Goal: Task Accomplishment & Management: Manage account settings

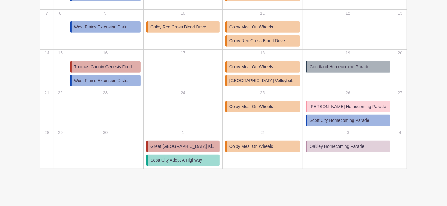
scroll to position [149, 0]
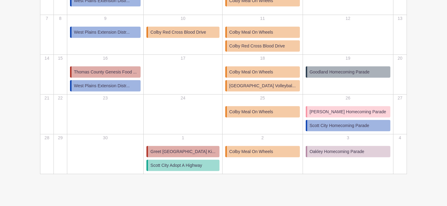
click at [182, 150] on span "Greet [GEOGRAPHIC_DATA] Ki..." at bounding box center [182, 151] width 65 height 6
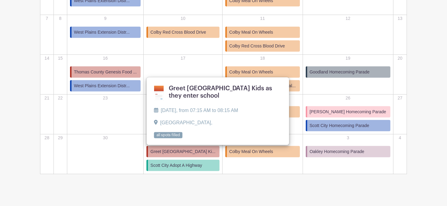
click at [154, 139] on link at bounding box center [154, 139] width 0 height 0
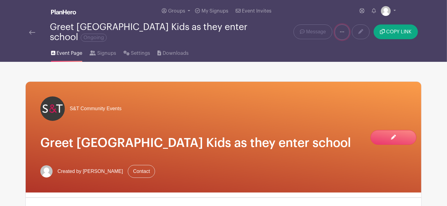
click at [345, 30] on link at bounding box center [342, 31] width 15 height 15
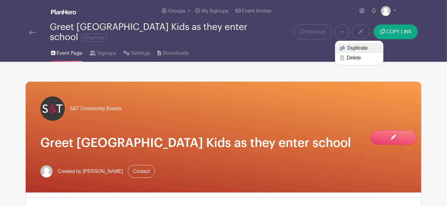
click at [355, 48] on link "Duplicate" at bounding box center [359, 48] width 48 height 10
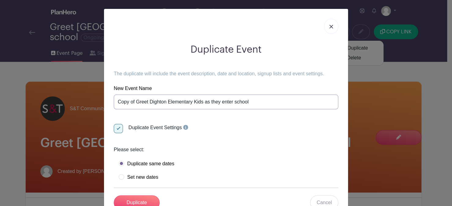
click at [116, 102] on input "Copy of Greet Dighton Elementary Kids as they enter school" at bounding box center [226, 101] width 224 height 15
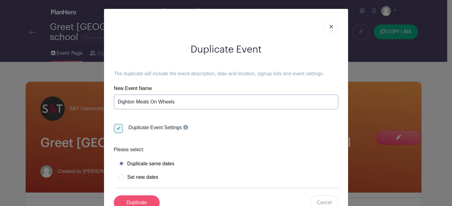
type input "Dighton Meals On Wheels"
click at [134, 200] on input "Duplicate" at bounding box center [137, 202] width 46 height 15
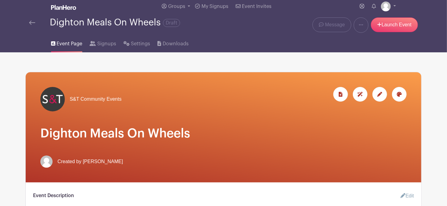
scroll to position [28, 0]
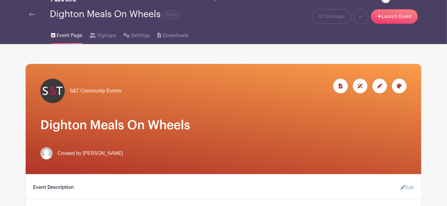
click at [380, 85] on icon at bounding box center [379, 85] width 5 height 5
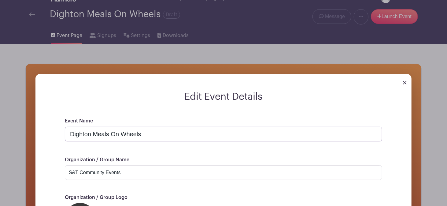
click at [169, 130] on input "Dighton Meals On Wheels" at bounding box center [223, 134] width 317 height 15
type input "D"
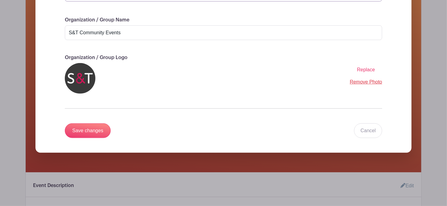
scroll to position [179, 0]
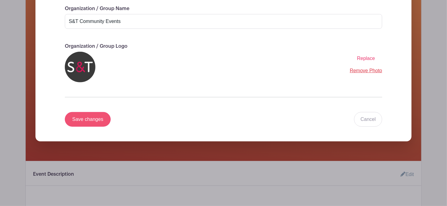
type input "Kids Only Christmas Shop"
click at [85, 119] on input "Save changes" at bounding box center [88, 119] width 46 height 15
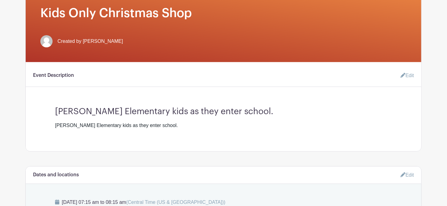
scroll to position [142, 0]
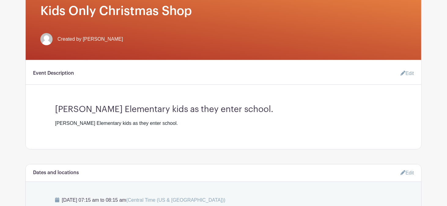
click at [411, 74] on link "Edit" at bounding box center [405, 73] width 18 height 12
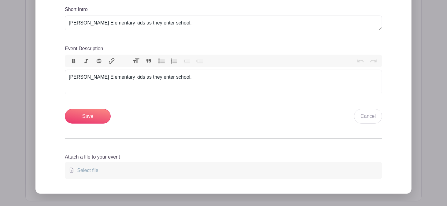
scroll to position [242, 0]
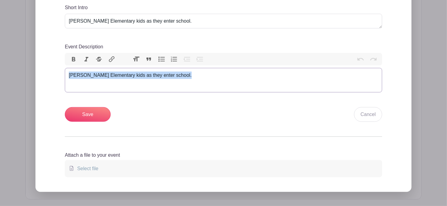
drag, startPoint x: 68, startPoint y: 76, endPoint x: 186, endPoint y: 86, distance: 119.1
click at [186, 86] on trix-editor "[PERSON_NAME] Elementary kids as they enter school." at bounding box center [223, 80] width 317 height 24
type trix-editor "<div>Greet Dighton Elementary kids as they enter school.</div>"
type trix-editor "<div>Help setup, tear down</div>"
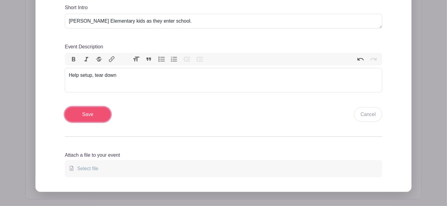
click at [86, 116] on input "Save" at bounding box center [88, 114] width 46 height 15
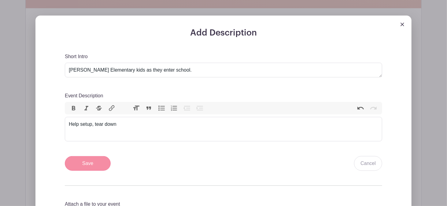
scroll to position [291, 0]
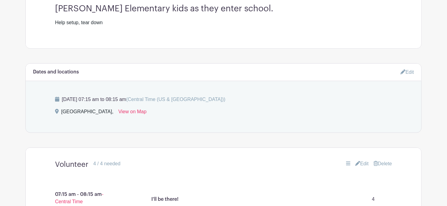
click at [406, 72] on link "Edit" at bounding box center [407, 72] width 13 height 10
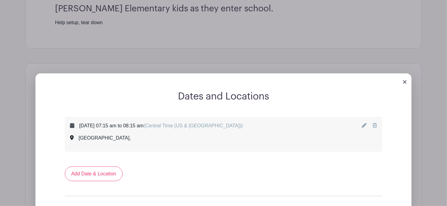
click at [366, 124] on icon at bounding box center [364, 125] width 5 height 5
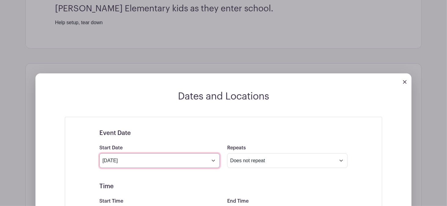
click at [215, 160] on input "[DATE]" at bounding box center [159, 160] width 120 height 15
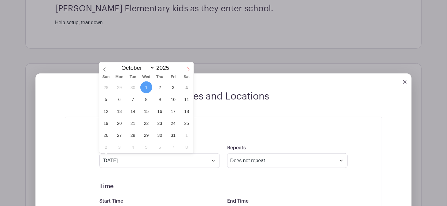
click at [188, 68] on icon at bounding box center [188, 69] width 4 height 4
select select "10"
click at [172, 121] on span "21" at bounding box center [173, 123] width 12 height 12
type input "[DATE]"
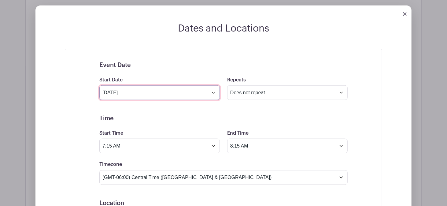
scroll to position [406, 0]
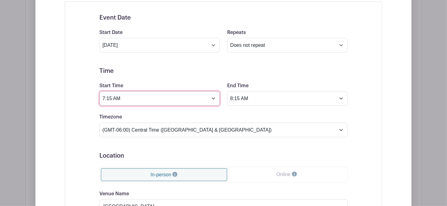
click at [104, 100] on input "7:15 AM" at bounding box center [159, 98] width 120 height 15
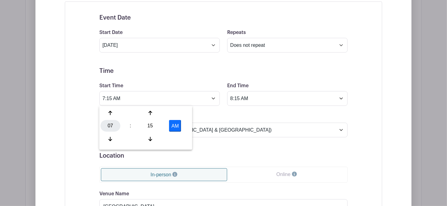
click at [106, 127] on div "07" at bounding box center [111, 126] width 20 height 12
click at [114, 140] on div "08" at bounding box center [111, 139] width 20 height 12
click at [153, 127] on div "15" at bounding box center [150, 126] width 20 height 12
click at [110, 114] on div "00" at bounding box center [111, 113] width 20 height 12
type input "8:00 AM"
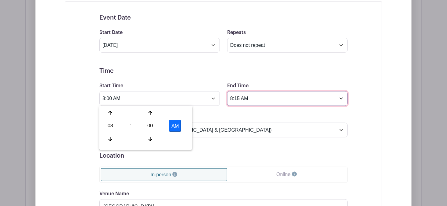
click at [234, 100] on input "8:15 AM" at bounding box center [287, 98] width 120 height 15
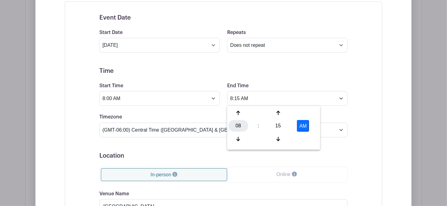
click at [239, 129] on div "08" at bounding box center [238, 126] width 20 height 12
click at [258, 126] on div "05" at bounding box center [261, 126] width 20 height 12
click at [280, 127] on div "15" at bounding box center [278, 126] width 20 height 12
drag, startPoint x: 239, startPoint y: 113, endPoint x: 266, endPoint y: 117, distance: 27.5
click at [239, 113] on div "00" at bounding box center [238, 113] width 20 height 12
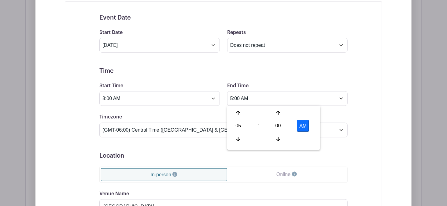
click at [302, 126] on button "AM" at bounding box center [303, 126] width 12 height 12
type input "5:00 PM"
drag, startPoint x: 160, startPoint y: 151, endPoint x: 193, endPoint y: 164, distance: 35.7
click at [160, 152] on form "Event Date Start Date [DATE] Repeats Does not repeat Daily Weekly Monthly on da…" at bounding box center [223, 160] width 248 height 292
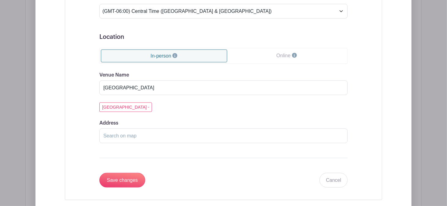
scroll to position [533, 0]
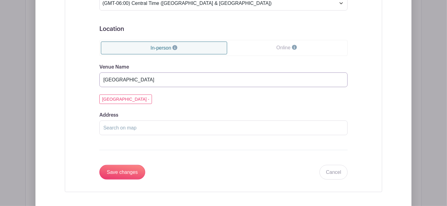
drag, startPoint x: 175, startPoint y: 80, endPoint x: 62, endPoint y: 89, distance: 113.5
click at [65, 89] on div "Event Date Start Date [DATE] Repeats Does not repeat Daily Weekly Monthly on da…" at bounding box center [223, 33] width 317 height 317
type input "[DEMOGRAPHIC_DATA] [GEOGRAPHIC_DATA]"
click at [99, 165] on input "Save changes" at bounding box center [122, 172] width 46 height 15
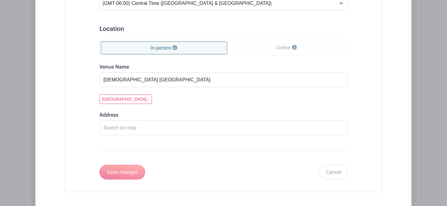
scroll to position [398, 0]
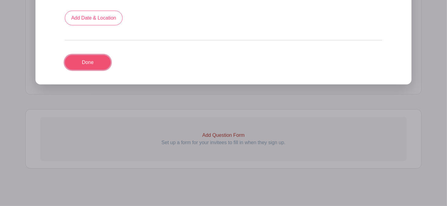
click at [90, 65] on link "Done" at bounding box center [88, 62] width 46 height 15
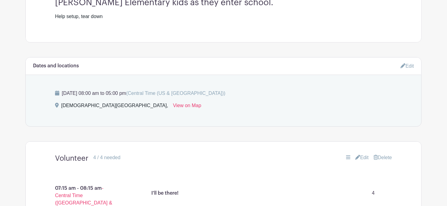
scroll to position [247, 0]
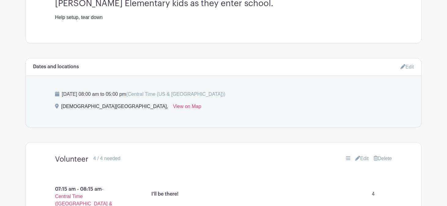
click at [407, 69] on link "Edit" at bounding box center [407, 67] width 13 height 10
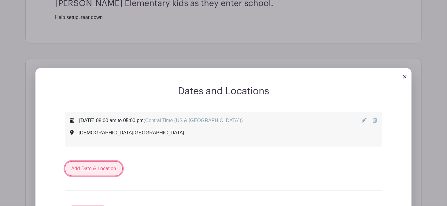
click at [106, 168] on link "Add Date & Location" at bounding box center [94, 168] width 58 height 15
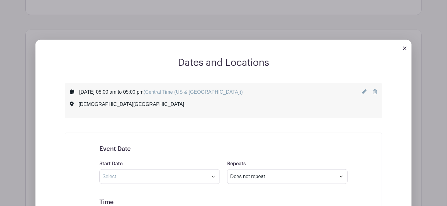
scroll to position [350, 0]
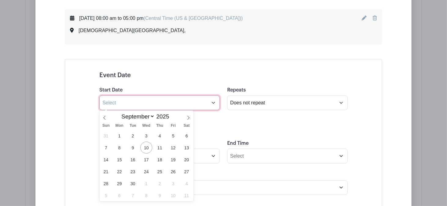
click at [130, 103] on input "text" at bounding box center [159, 102] width 120 height 15
click at [190, 117] on icon at bounding box center [188, 118] width 4 height 4
click at [189, 118] on icon at bounding box center [188, 118] width 4 height 4
select select "10"
click at [117, 184] on span "24" at bounding box center [119, 183] width 12 height 12
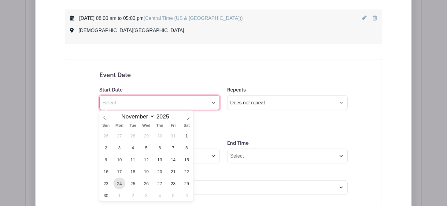
type input "[DATE]"
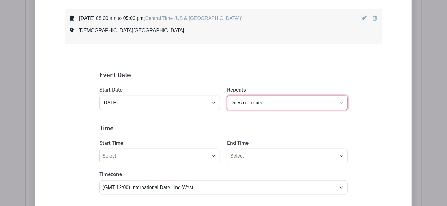
click at [265, 105] on select "Does not repeat Daily Weekly Monthly on day 24 Monthly on the fourth [DATE] Oth…" at bounding box center [287, 102] width 120 height 15
select select "other"
click at [227, 95] on select "Does not repeat Daily Weekly Monthly on day 24 Monthly on the fourth [DATE] Oth…" at bounding box center [287, 102] width 120 height 15
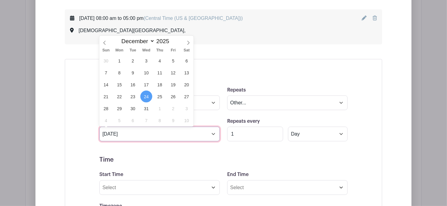
click at [136, 131] on input "[DATE]" at bounding box center [159, 134] width 120 height 15
click at [158, 99] on span "25" at bounding box center [160, 97] width 12 height 12
type input "[DATE]"
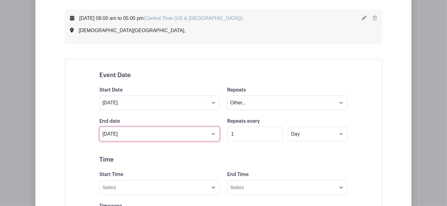
click at [149, 133] on input "[DATE]" at bounding box center [159, 134] width 120 height 15
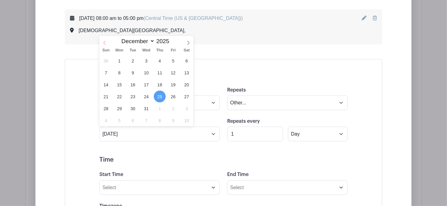
click at [105, 43] on icon at bounding box center [104, 43] width 4 height 4
select select "10"
click at [135, 109] on span "25" at bounding box center [133, 108] width 12 height 12
type input "[DATE]"
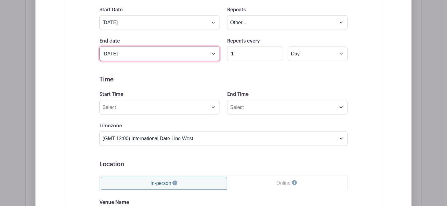
scroll to position [433, 0]
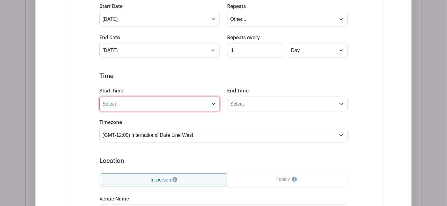
click at [120, 110] on input "Start Time" at bounding box center [159, 104] width 120 height 15
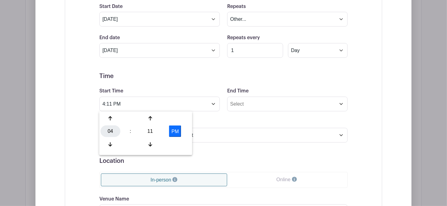
click at [110, 131] on div "04" at bounding box center [111, 131] width 20 height 12
click at [109, 146] on div "08" at bounding box center [111, 145] width 20 height 12
click at [149, 132] on div "11" at bounding box center [150, 131] width 20 height 12
click at [110, 117] on div "00" at bounding box center [111, 119] width 20 height 12
click at [173, 132] on button "PM" at bounding box center [175, 131] width 12 height 12
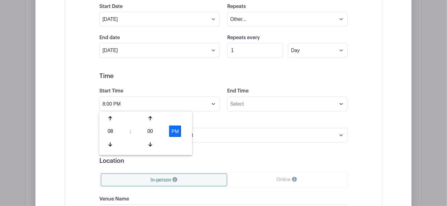
type input "8:00 AM"
click at [235, 104] on input "End Time" at bounding box center [287, 104] width 120 height 15
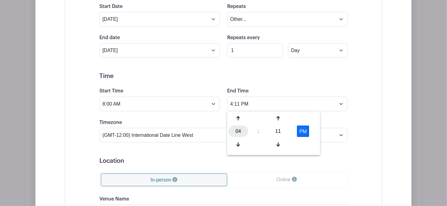
click at [235, 133] on div "04" at bounding box center [238, 131] width 20 height 12
click at [259, 133] on div "05" at bounding box center [261, 131] width 20 height 12
click at [275, 132] on div "11" at bounding box center [278, 131] width 20 height 12
click at [242, 121] on div "00" at bounding box center [238, 119] width 20 height 12
type input "5:00 PM"
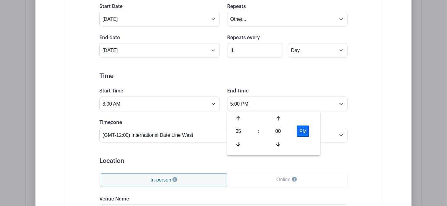
drag, startPoint x: 310, startPoint y: 170, endPoint x: 261, endPoint y: 159, distance: 50.2
click at [310, 170] on form "Event Date Start Date [DATE] Repeats Does not repeat Daily Weekly Monthly on da…" at bounding box center [223, 149] width 248 height 323
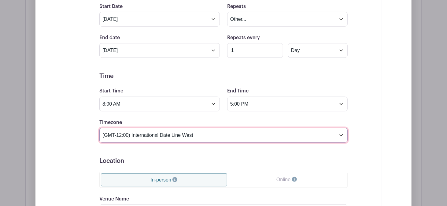
click at [199, 133] on select "(GMT-12:00) International Date Line West (GMT-11:00) [US_STATE] (GMT-11:00) [GE…" at bounding box center [223, 135] width 248 height 15
select select "Central Time ([GEOGRAPHIC_DATA] & [GEOGRAPHIC_DATA])"
click at [99, 128] on select "(GMT-12:00) International Date Line West (GMT-11:00) [US_STATE] (GMT-11:00) [GE…" at bounding box center [223, 135] width 248 height 15
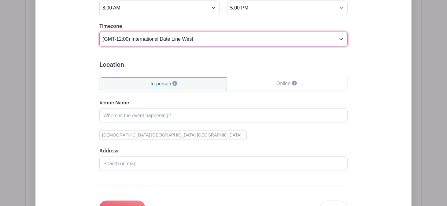
scroll to position [530, 0]
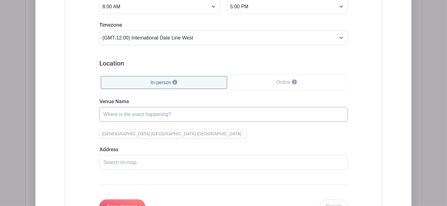
click at [128, 117] on input "Venue Name" at bounding box center [223, 114] width 248 height 15
type input "[DEMOGRAPHIC_DATA] [GEOGRAPHIC_DATA]"
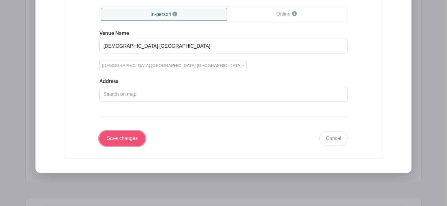
click at [129, 138] on input "Save changes" at bounding box center [122, 138] width 46 height 15
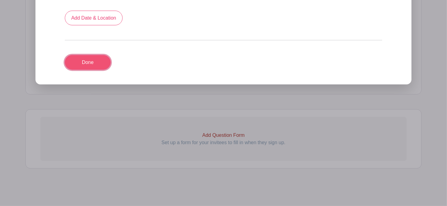
click at [97, 64] on link "Done" at bounding box center [88, 62] width 46 height 15
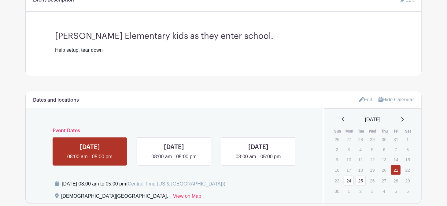
scroll to position [224, 0]
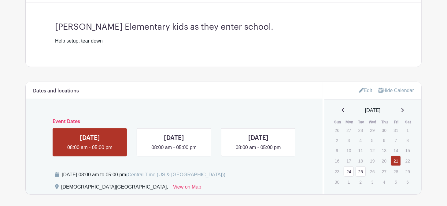
click at [367, 89] on link "Edit" at bounding box center [365, 90] width 13 height 10
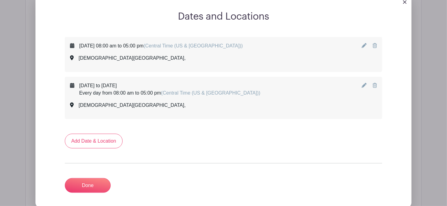
scroll to position [334, 0]
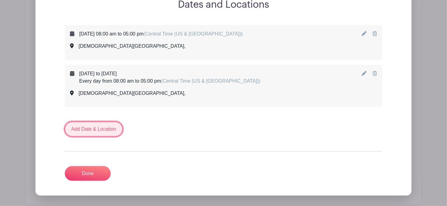
click at [93, 125] on link "Add Date & Location" at bounding box center [94, 129] width 58 height 15
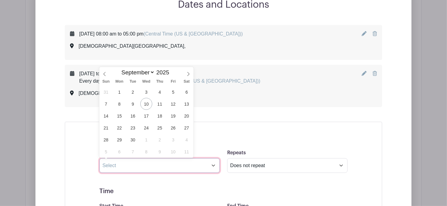
click at [131, 169] on input "text" at bounding box center [159, 165] width 120 height 15
click at [187, 73] on icon at bounding box center [188, 74] width 4 height 4
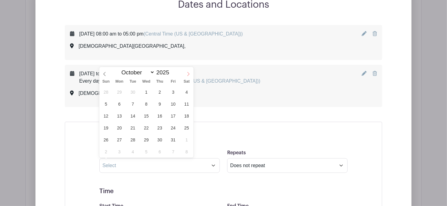
click at [189, 75] on icon at bounding box center [188, 74] width 4 height 4
select select "11"
click at [122, 93] on span "1" at bounding box center [119, 92] width 12 height 12
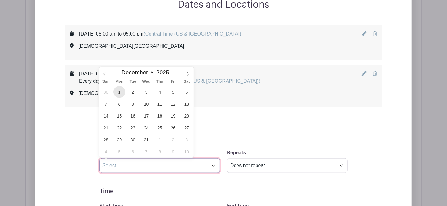
type input "[DATE]"
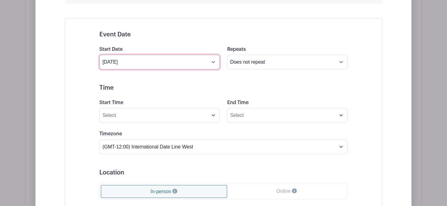
scroll to position [463, 0]
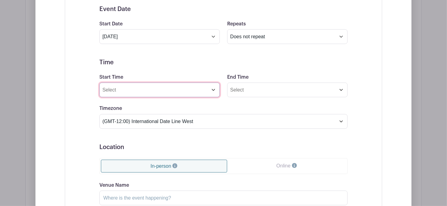
click at [122, 92] on input "Start Time" at bounding box center [159, 90] width 120 height 15
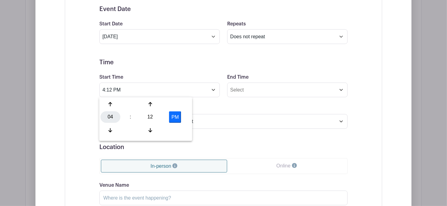
click at [117, 117] on div "04" at bounding box center [111, 117] width 20 height 12
click at [101, 130] on div "08" at bounding box center [111, 130] width 20 height 12
click at [145, 117] on div "12" at bounding box center [150, 117] width 20 height 12
click at [116, 104] on div "00" at bounding box center [111, 104] width 20 height 12
click at [173, 118] on button "PM" at bounding box center [175, 117] width 12 height 12
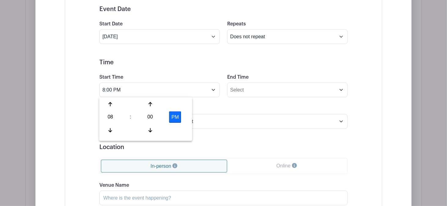
type input "8:00 AM"
click at [236, 91] on input "End Time" at bounding box center [287, 90] width 120 height 15
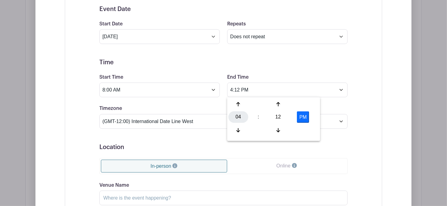
click at [239, 117] on div "04" at bounding box center [238, 117] width 20 height 12
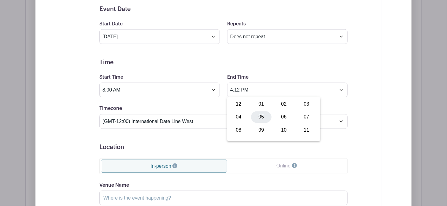
click at [260, 118] on div "05" at bounding box center [261, 117] width 20 height 12
click at [273, 117] on div "12" at bounding box center [278, 117] width 20 height 12
click at [242, 106] on div "00" at bounding box center [238, 104] width 20 height 12
type input "5:00 PM"
click at [302, 158] on ul "In-person Online" at bounding box center [223, 166] width 248 height 16
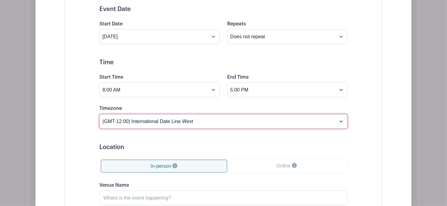
click at [156, 118] on select "(GMT-12:00) International Date Line West (GMT-11:00) [US_STATE] (GMT-11:00) [GE…" at bounding box center [223, 121] width 248 height 15
select select "Central Time ([GEOGRAPHIC_DATA] & [GEOGRAPHIC_DATA])"
click at [99, 114] on select "(GMT-12:00) International Date Line West (GMT-11:00) [US_STATE] (GMT-11:00) [GE…" at bounding box center [223, 121] width 248 height 15
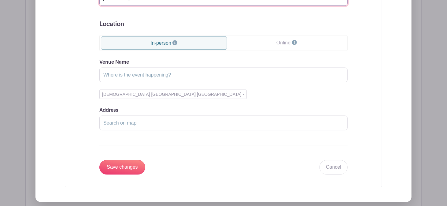
scroll to position [583, 0]
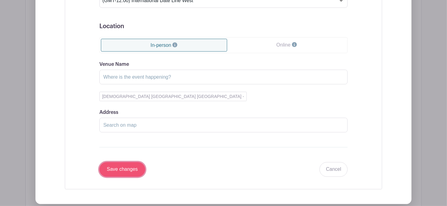
click at [118, 169] on input "Save changes" at bounding box center [122, 169] width 46 height 15
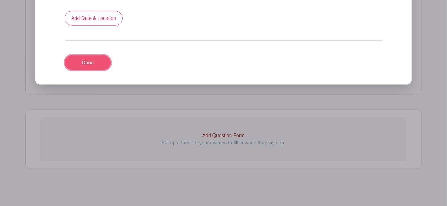
click at [86, 64] on link "Done" at bounding box center [88, 62] width 46 height 15
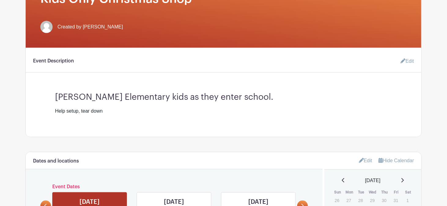
scroll to position [138, 0]
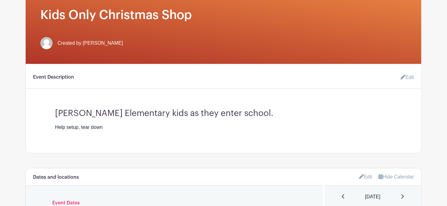
click at [402, 78] on icon at bounding box center [403, 77] width 5 height 5
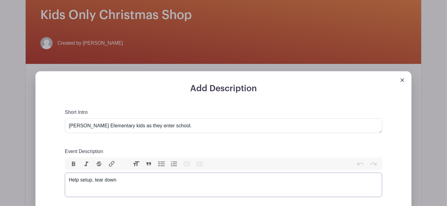
click at [124, 178] on div "Help setup, tear down" at bounding box center [223, 179] width 309 height 7
drag, startPoint x: 193, startPoint y: 124, endPoint x: -71, endPoint y: 104, distance: 264.9
type textarea "K"
drag, startPoint x: 43, startPoint y: 12, endPoint x: 165, endPoint y: 16, distance: 122.7
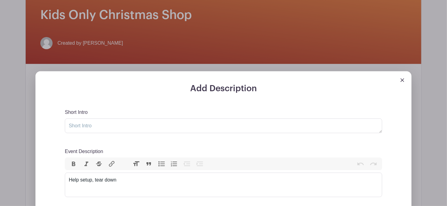
click at [117, 71] on div "Add Description Short Intro Greet Dighton Elementary kids as they enter school.…" at bounding box center [224, 183] width 386 height 225
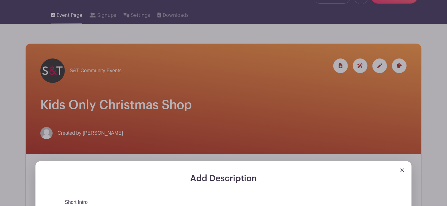
scroll to position [38, 0]
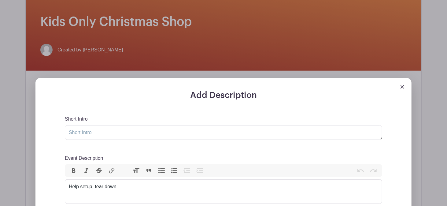
scroll to position [175, 0]
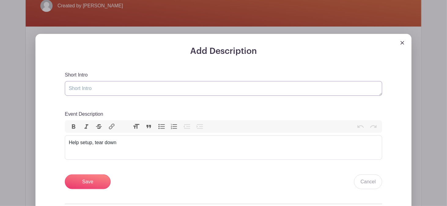
click at [87, 87] on textarea "[PERSON_NAME] Elementary kids as they enter school." at bounding box center [223, 88] width 317 height 15
type textarea "Kids Only Christmas Shop in [GEOGRAPHIC_DATA]"
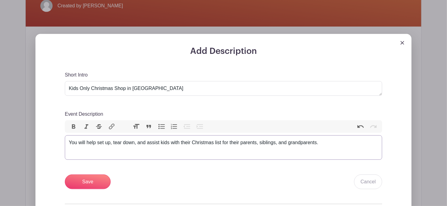
click at [229, 143] on div "You will help set up, tear down, and assist kids with their Christmas list for …" at bounding box center [223, 142] width 309 height 7
click at [363, 143] on div "You will help set up, tear down, and assist kids with their Christmas list for …" at bounding box center [223, 146] width 309 height 15
click at [320, 142] on div "You will help set up, tear down, and assist kids with their Christmas list for …" at bounding box center [223, 146] width 309 height 15
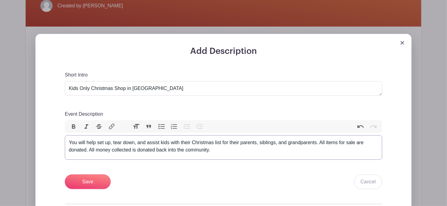
click at [317, 143] on div "You will help set up, tear down, and assist kids with their Christmas list for …" at bounding box center [223, 146] width 309 height 15
type trix-editor "<div>You will help set up, tear down, and assist kids with their Christmas list…"
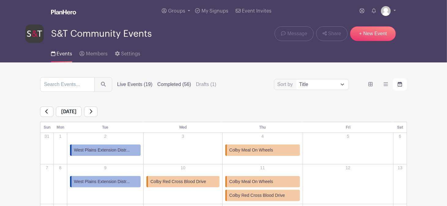
click at [169, 85] on label "Completed (56)" at bounding box center [174, 84] width 34 height 7
click at [0, 0] on input "Completed (56)" at bounding box center [0, 0] width 0 height 0
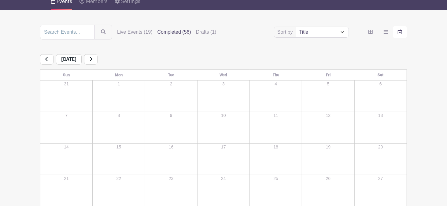
scroll to position [51, 0]
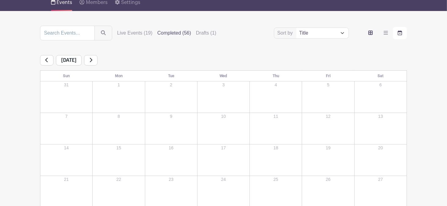
click at [367, 31] on label "order and view" at bounding box center [371, 33] width 14 height 12
click at [0, 0] on input "order and view" at bounding box center [0, 0] width 0 height 0
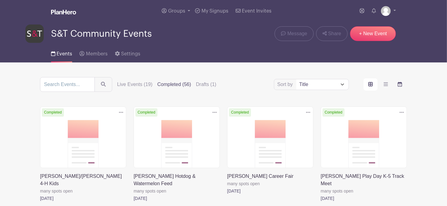
click at [400, 86] on icon "order and view" at bounding box center [400, 84] width 4 height 5
click at [0, 0] on input "order and view" at bounding box center [0, 0] width 0 height 0
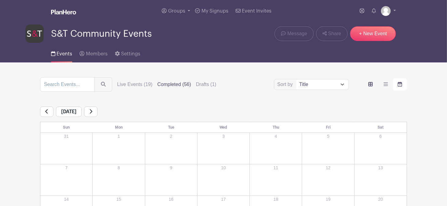
click at [371, 87] on label "order and view" at bounding box center [371, 84] width 14 height 12
click at [0, 0] on input "order and view" at bounding box center [0, 0] width 0 height 0
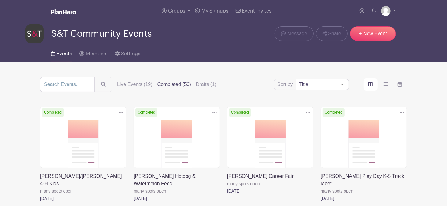
click at [173, 86] on label "Completed (56)" at bounding box center [174, 84] width 34 height 7
click at [0, 0] on input "Completed (56)" at bounding box center [0, 0] width 0 height 0
click at [174, 84] on label "Completed (56)" at bounding box center [174, 84] width 34 height 7
click at [0, 0] on input "Completed (56)" at bounding box center [0, 0] width 0 height 0
click at [128, 86] on label "Live Events (19)" at bounding box center [134, 84] width 35 height 7
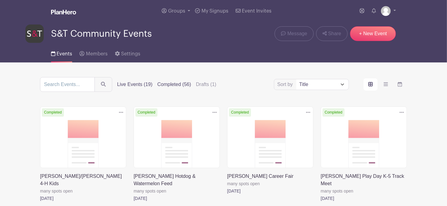
click at [0, 0] on input "Live Events (19)" at bounding box center [0, 0] width 0 height 0
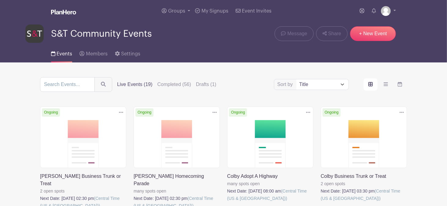
click at [128, 86] on label "Live Events (19)" at bounding box center [134, 84] width 35 height 7
click at [0, 0] on input "Live Events (19)" at bounding box center [0, 0] width 0 height 0
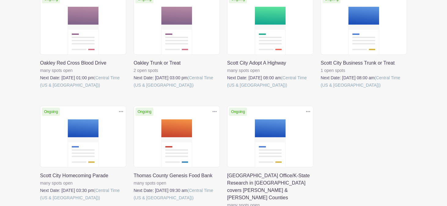
scroll to position [459, 0]
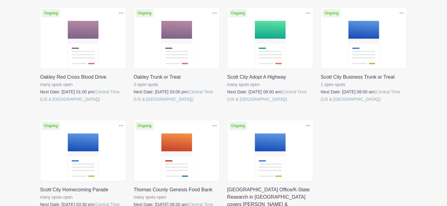
click at [40, 103] on link at bounding box center [40, 103] width 0 height 0
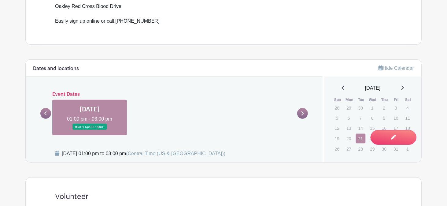
scroll to position [243, 0]
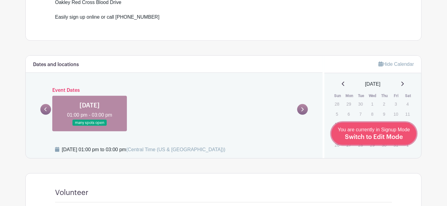
click at [380, 136] on span "Switch to Edit Mode" at bounding box center [374, 137] width 58 height 6
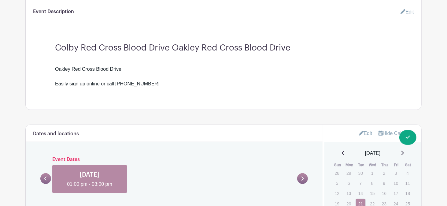
scroll to position [265, 0]
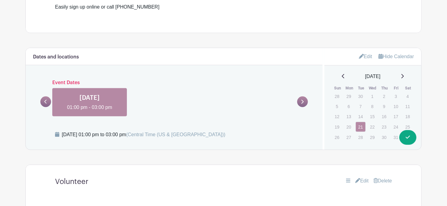
click at [363, 57] on link "Edit" at bounding box center [365, 56] width 13 height 10
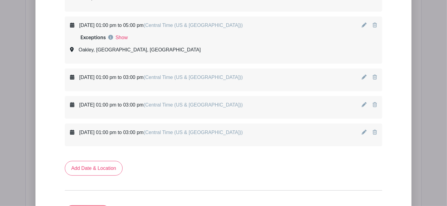
scroll to position [414, 0]
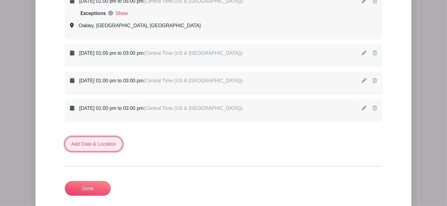
click at [91, 146] on link "Add Date & Location" at bounding box center [94, 144] width 58 height 15
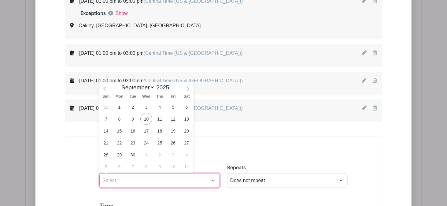
click at [161, 178] on input "text" at bounding box center [159, 180] width 120 height 15
click at [172, 122] on span "12" at bounding box center [173, 119] width 12 height 12
type input "Sep 12 2025"
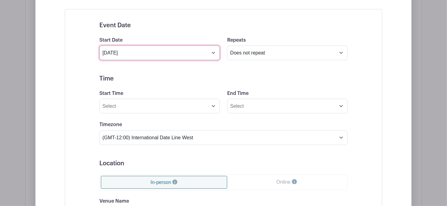
scroll to position [546, 0]
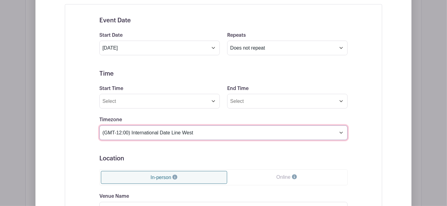
click at [152, 136] on select "(GMT-12:00) International Date Line West (GMT-11:00) [US_STATE] (GMT-11:00) [GE…" at bounding box center [223, 132] width 248 height 15
select select "Central Time ([GEOGRAPHIC_DATA] & [GEOGRAPHIC_DATA])"
click at [99, 125] on select "(GMT-12:00) International Date Line West (GMT-11:00) [US_STATE] (GMT-11:00) [GE…" at bounding box center [223, 132] width 248 height 15
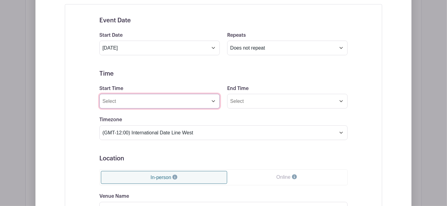
click at [128, 101] on input "Start Time" at bounding box center [159, 101] width 120 height 15
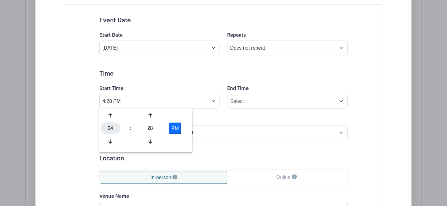
click at [110, 134] on div "04" at bounding box center [111, 129] width 20 height 12
click at [132, 118] on div "01" at bounding box center [133, 116] width 20 height 12
click at [110, 131] on div "01" at bounding box center [111, 129] width 20 height 12
click at [131, 118] on div "01" at bounding box center [133, 116] width 20 height 12
click at [150, 129] on div "28" at bounding box center [150, 129] width 20 height 12
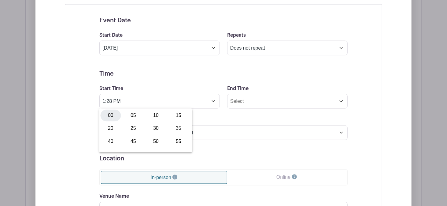
click at [110, 119] on div "00" at bounding box center [111, 116] width 20 height 12
type input "1:00 PM"
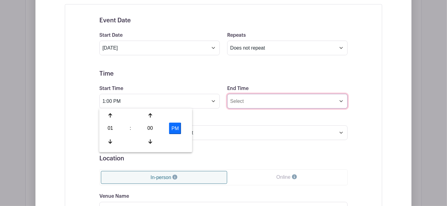
drag, startPoint x: 236, startPoint y: 103, endPoint x: 232, endPoint y: 103, distance: 4.3
click at [236, 103] on input "End Time" at bounding box center [287, 101] width 120 height 15
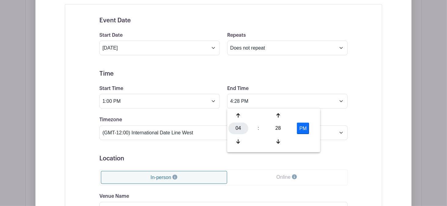
click at [237, 132] on div "04" at bounding box center [238, 129] width 20 height 12
click at [305, 117] on div "03" at bounding box center [306, 116] width 20 height 12
click at [280, 131] on div "28" at bounding box center [278, 129] width 20 height 12
click at [242, 116] on div "00" at bounding box center [238, 116] width 20 height 12
click at [240, 129] on div "03" at bounding box center [238, 129] width 20 height 12
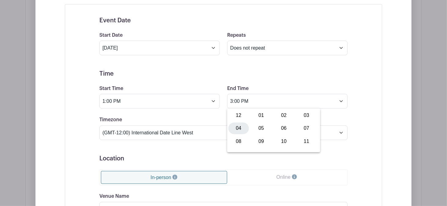
click at [240, 129] on div "04" at bounding box center [238, 129] width 20 height 12
type input "4:00 PM"
click at [247, 184] on ul "In-person Online" at bounding box center [223, 177] width 248 height 16
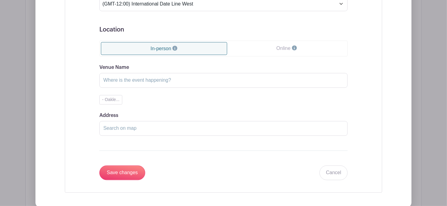
scroll to position [677, 0]
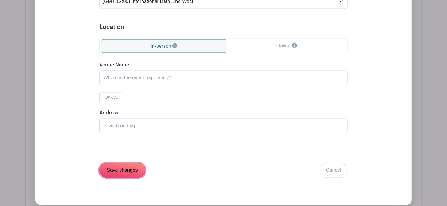
click at [133, 170] on input "Save changes" at bounding box center [122, 170] width 46 height 15
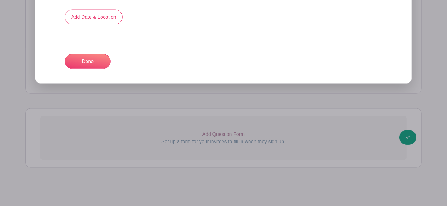
scroll to position [567, 0]
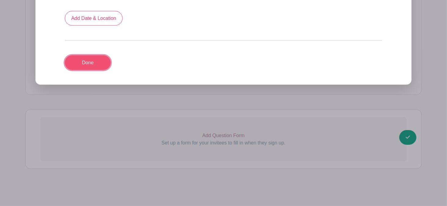
click at [98, 61] on link "Done" at bounding box center [88, 62] width 46 height 15
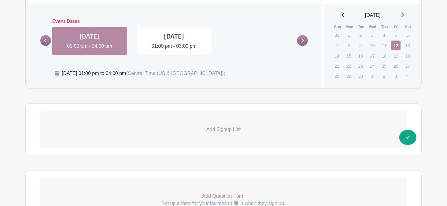
scroll to position [328, 0]
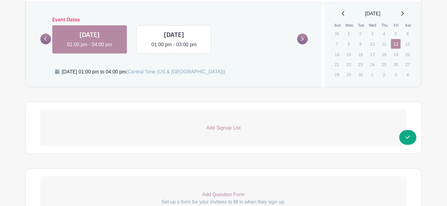
click at [213, 129] on p "Add Signup List" at bounding box center [223, 127] width 366 height 7
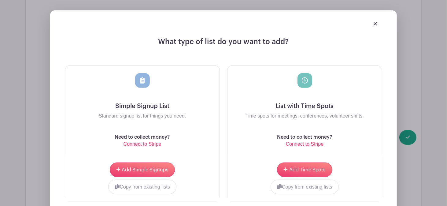
scroll to position [470, 0]
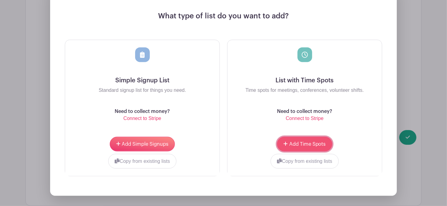
click at [305, 144] on span "Add Time Spots" at bounding box center [307, 144] width 37 height 5
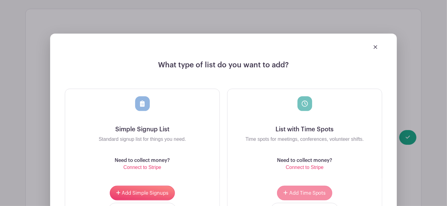
scroll to position [519, 0]
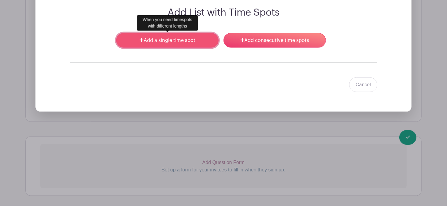
click at [167, 41] on link "Add a single time spot" at bounding box center [167, 40] width 102 height 15
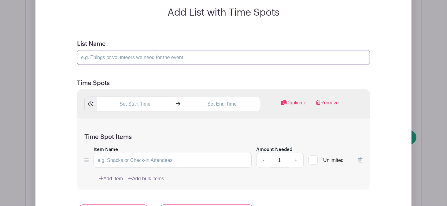
click at [129, 61] on input "List Name" at bounding box center [223, 57] width 293 height 15
type input "Volunteer"
click at [142, 103] on input "text" at bounding box center [135, 104] width 76 height 15
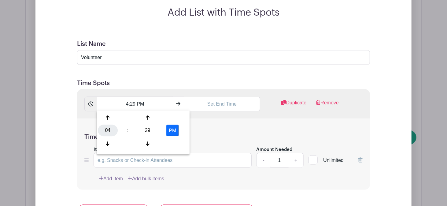
click at [109, 134] on div "04" at bounding box center [108, 131] width 20 height 12
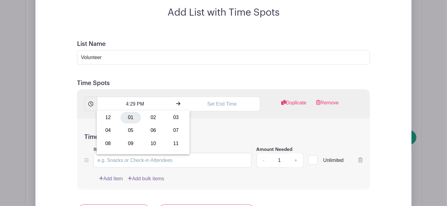
click at [133, 117] on div "01" at bounding box center [130, 118] width 20 height 12
click at [146, 129] on div "29" at bounding box center [148, 131] width 20 height 12
click at [112, 117] on div "00" at bounding box center [108, 118] width 20 height 12
click at [111, 129] on div "01" at bounding box center [108, 131] width 20 height 12
click at [153, 119] on div "02" at bounding box center [153, 118] width 20 height 12
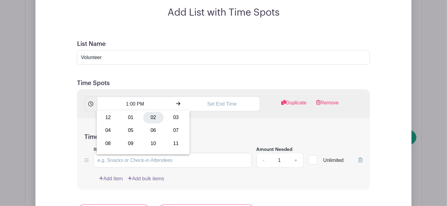
type input "2:00 PM"
click at [225, 106] on input "text" at bounding box center [222, 104] width 76 height 15
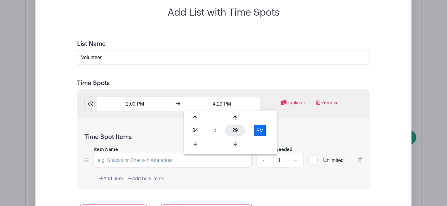
click at [234, 131] on div "29" at bounding box center [235, 131] width 20 height 12
click at [195, 117] on div "00" at bounding box center [195, 118] width 20 height 12
type input "4:00 PM"
click at [312, 136] on h5 "Time Spot Items" at bounding box center [223, 136] width 278 height 7
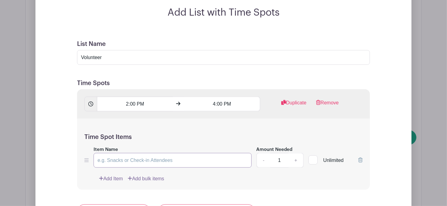
click at [130, 159] on input "Item Name" at bounding box center [173, 160] width 158 height 15
type input "I'll be there."
click at [317, 159] on div at bounding box center [313, 159] width 9 height 9
click at [313, 159] on input "Unlimited" at bounding box center [311, 159] width 4 height 4
checkbox input "true"
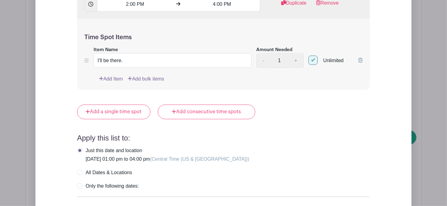
scroll to position [695, 0]
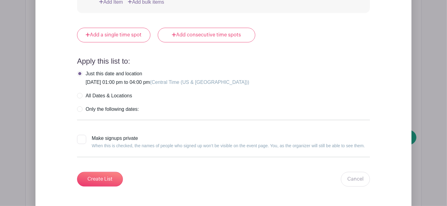
click at [80, 108] on label "Only the following dates:" at bounding box center [108, 109] width 62 height 6
radio input "true"
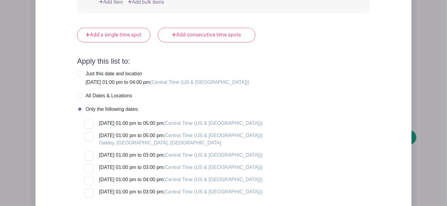
click at [81, 71] on label "Just this date and location Friday, September 12, 2025 at 01:00 pm to 04:00 pm …" at bounding box center [163, 78] width 172 height 15
radio input "true"
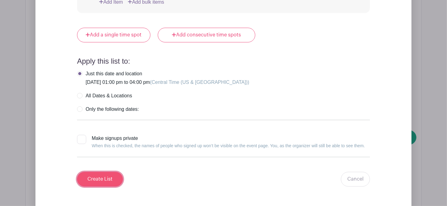
click at [94, 174] on input "Create List" at bounding box center [100, 179] width 46 height 15
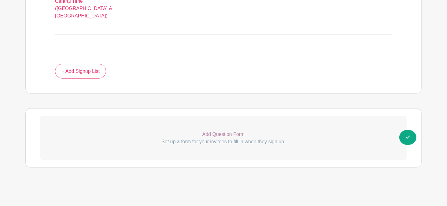
scroll to position [468, 0]
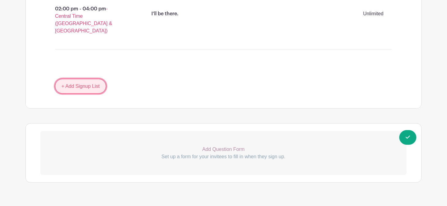
click at [91, 79] on link "+ Add Signup List" at bounding box center [80, 86] width 51 height 15
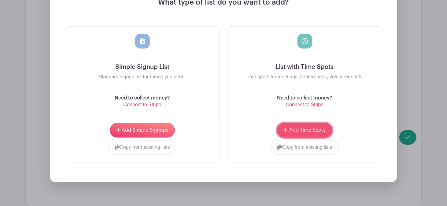
click at [295, 128] on span "Add Time Spots" at bounding box center [307, 130] width 37 height 5
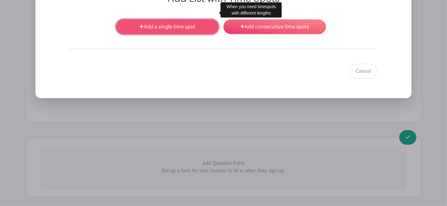
click at [179, 20] on link "Add a single time spot" at bounding box center [167, 27] width 102 height 15
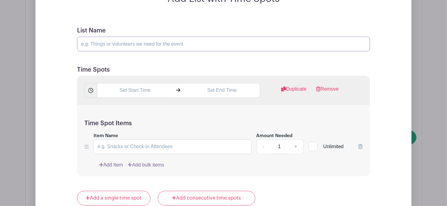
click at [120, 37] on input "List Name" at bounding box center [223, 44] width 293 height 15
type input "DRIVING THERE: Please sign up for specific drive time to make sure we count you…"
click at [120, 83] on input "text" at bounding box center [135, 90] width 76 height 15
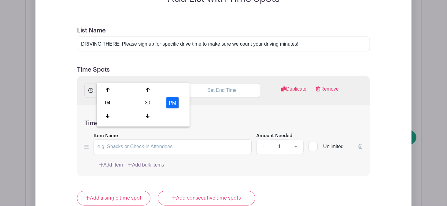
click at [110, 105] on div "04" at bounding box center [108, 103] width 20 height 12
click at [128, 92] on div "01" at bounding box center [130, 90] width 20 height 12
click at [153, 103] on div "30" at bounding box center [148, 103] width 20 height 12
click at [109, 89] on div "00" at bounding box center [108, 90] width 20 height 12
type input "1:00 PM"
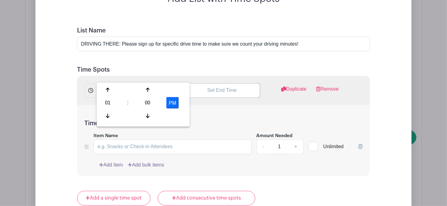
click at [211, 83] on input "text" at bounding box center [222, 90] width 76 height 15
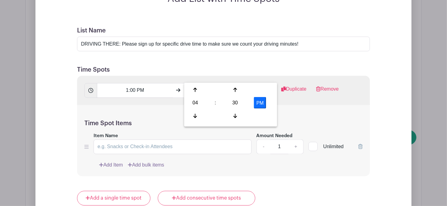
click at [192, 105] on div "04" at bounding box center [195, 103] width 20 height 12
click at [237, 87] on div "02" at bounding box center [241, 90] width 20 height 12
click at [236, 103] on div "30" at bounding box center [235, 103] width 20 height 12
click at [197, 90] on div "00" at bounding box center [195, 90] width 20 height 12
type input "2:00 PM"
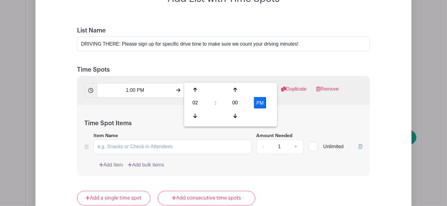
click at [252, 159] on div "Time Spot Items Item Name Amount Needed - 1 + Unlimited Add Item Add bulk items" at bounding box center [223, 140] width 293 height 71
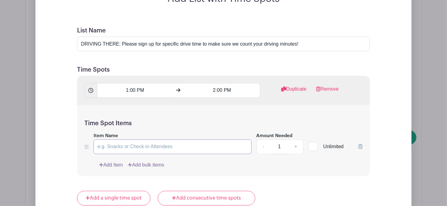
click at [147, 139] on input "Item Name" at bounding box center [173, 146] width 158 height 15
type input "I'll be driving!"
click at [313, 142] on div at bounding box center [313, 146] width 9 height 9
click at [313, 143] on input "Unlimited" at bounding box center [311, 145] width 4 height 4
checkbox input "true"
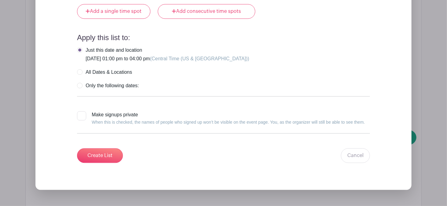
scroll to position [850, 0]
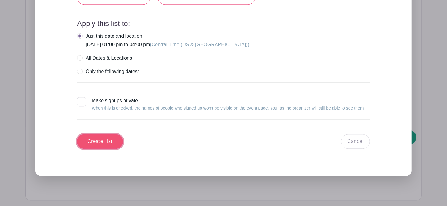
click at [108, 134] on input "Create List" at bounding box center [100, 141] width 46 height 15
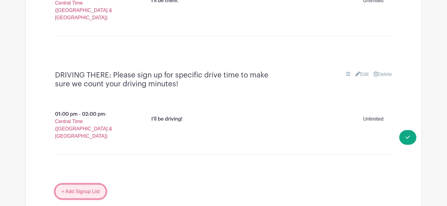
click at [75, 184] on link "+ Add Signup List" at bounding box center [80, 191] width 51 height 15
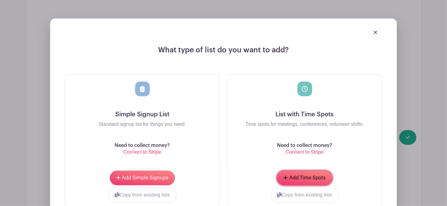
click at [296, 176] on span "Add Time Spots" at bounding box center [307, 178] width 37 height 5
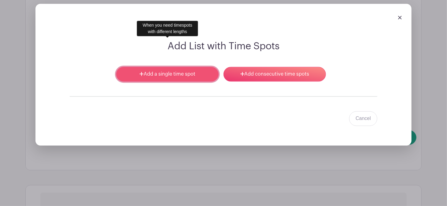
click at [172, 67] on link "Add a single time spot" at bounding box center [167, 74] width 102 height 15
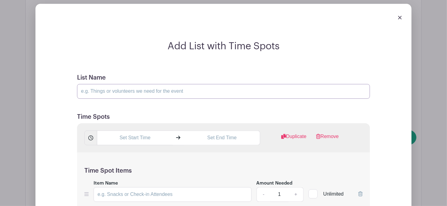
click at [120, 84] on input "List Name" at bounding box center [223, 91] width 293 height 15
type input "DRIVING HOME: Please sign up for specific drive time to make sure we count your…"
click at [124, 131] on input "text" at bounding box center [135, 138] width 76 height 15
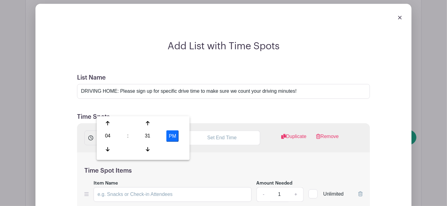
click at [145, 138] on div "31" at bounding box center [148, 136] width 20 height 12
click at [111, 123] on div "00" at bounding box center [108, 123] width 20 height 12
type input "4:00 PM"
click at [219, 131] on input "text" at bounding box center [222, 138] width 76 height 15
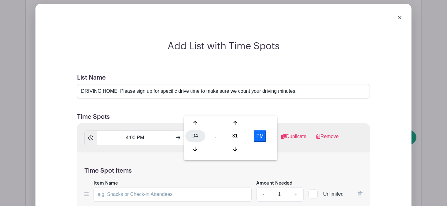
click at [202, 138] on div "04" at bounding box center [195, 136] width 20 height 12
click at [217, 136] on div "05" at bounding box center [218, 136] width 20 height 12
click at [237, 140] on div "31" at bounding box center [235, 136] width 20 height 12
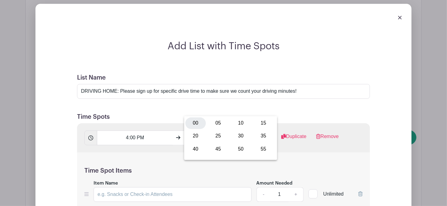
click at [197, 124] on div "00" at bounding box center [195, 123] width 20 height 12
type input "5:00 PM"
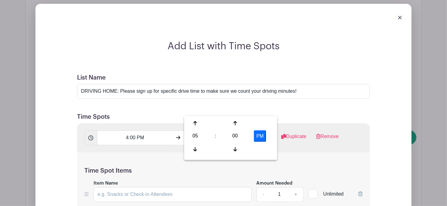
click at [329, 153] on div "Time Spot Items Item Name Amount Needed - 1 + Unlimited Add Item Add bulk items" at bounding box center [223, 188] width 293 height 71
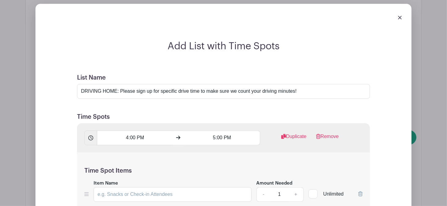
click at [315, 189] on div at bounding box center [313, 193] width 9 height 9
click at [313, 191] on input "Unlimited" at bounding box center [311, 193] width 4 height 4
checkbox input "true"
click at [112, 187] on input "Item Name" at bounding box center [173, 194] width 158 height 15
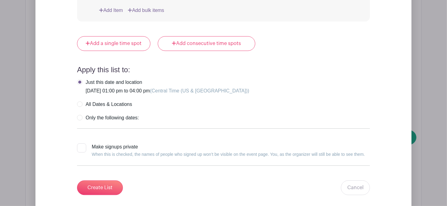
scroll to position [934, 0]
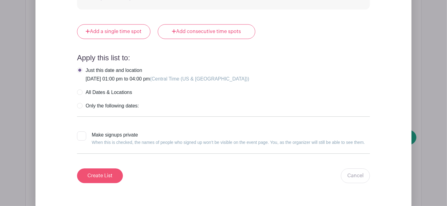
type input "I'll be driving!"
click at [114, 168] on input "Create List" at bounding box center [100, 175] width 46 height 15
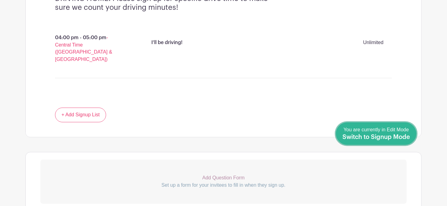
click at [406, 137] on span "Switch to Signup Mode" at bounding box center [377, 137] width 68 height 6
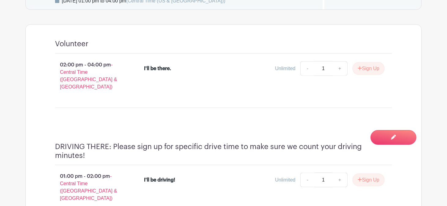
scroll to position [384, 0]
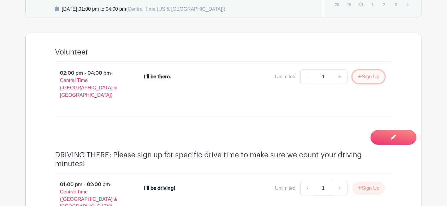
click at [362, 77] on button "Sign Up" at bounding box center [369, 76] width 32 height 13
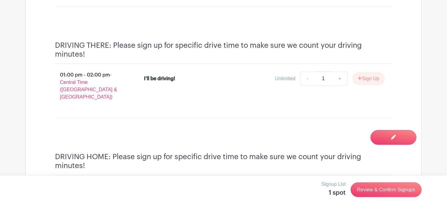
scroll to position [491, 0]
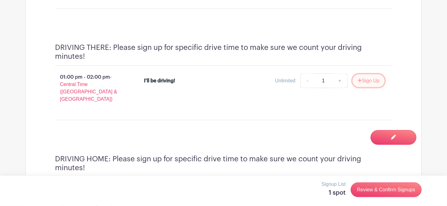
click at [372, 74] on button "Sign Up" at bounding box center [369, 80] width 32 height 13
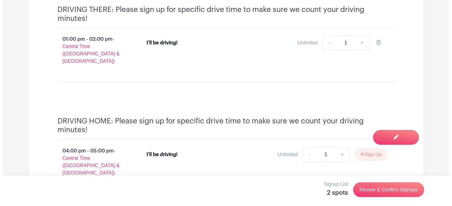
scroll to position [554, 0]
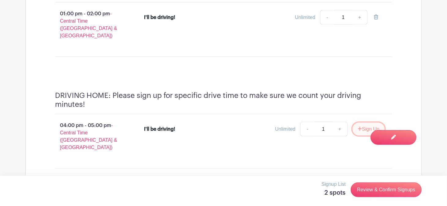
click at [362, 123] on button "Sign Up" at bounding box center [369, 129] width 32 height 13
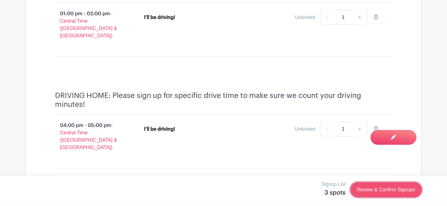
click at [373, 192] on link "Review & Confirm Signups" at bounding box center [386, 189] width 71 height 15
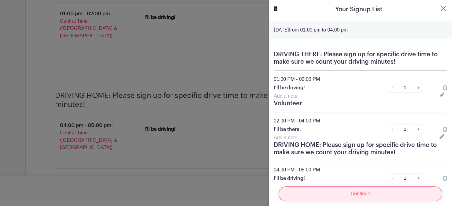
click at [362, 189] on input "Continue" at bounding box center [361, 193] width 164 height 15
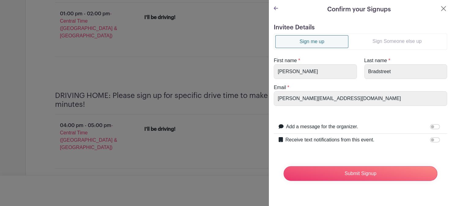
click at [386, 41] on link "Sign Someone else up" at bounding box center [396, 41] width 97 height 12
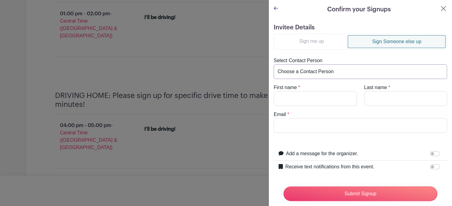
click at [302, 75] on select "Choose a Contact Person Aimee Carter (aimee.carter@sttelcom.com) Alfonso Valdez…" at bounding box center [360, 71] width 173 height 15
select select "oscar.luera@sttelcom.com"
click at [274, 64] on select "Choose a Contact Person Aimee Carter (aimee.carter@sttelcom.com) Alfonso Valdez…" at bounding box center [360, 71] width 173 height 15
type input "Oscar"
type input "Luera"
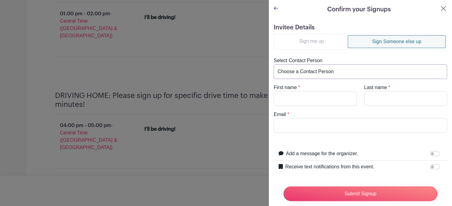
type input "oscar.luera@sttelcom.com"
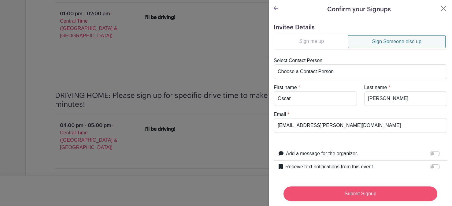
click at [352, 188] on input "Submit Signup" at bounding box center [360, 193] width 154 height 15
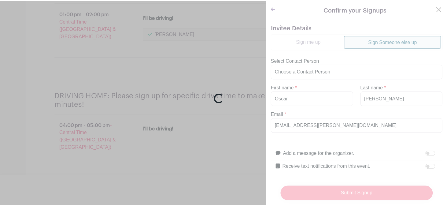
scroll to position [557, 0]
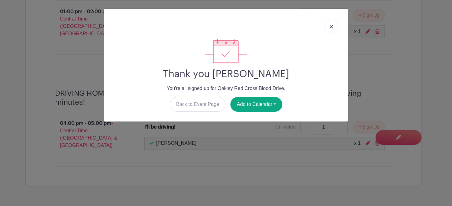
click at [330, 28] on img at bounding box center [331, 27] width 4 height 4
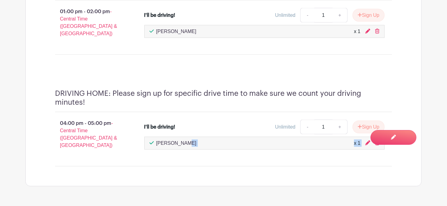
drag, startPoint x: 439, startPoint y: 118, endPoint x: 449, endPoint y: 170, distance: 52.9
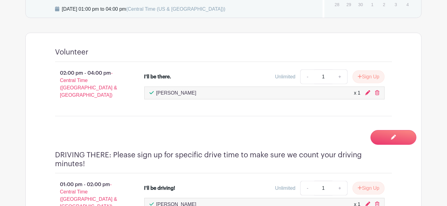
scroll to position [350, 0]
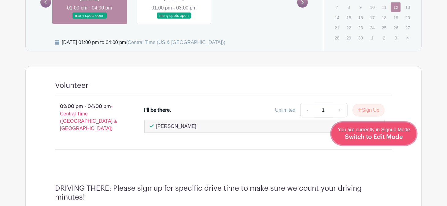
click at [407, 135] on div "You are currently in Signup Mode Switch to Edit Mode" at bounding box center [374, 133] width 72 height 15
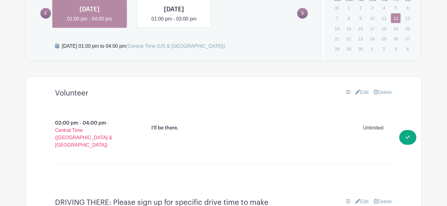
scroll to position [369, 0]
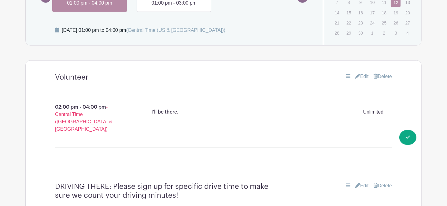
click at [363, 76] on link "Edit" at bounding box center [361, 76] width 13 height 7
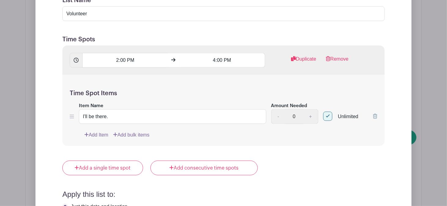
scroll to position [494, 0]
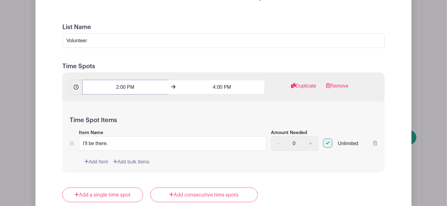
click at [114, 85] on input "2:00 PM" at bounding box center [125, 87] width 86 height 15
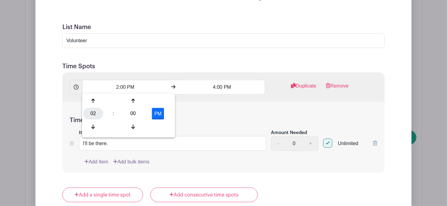
click at [99, 112] on div "02" at bounding box center [93, 114] width 20 height 12
click at [118, 98] on div "01" at bounding box center [116, 101] width 20 height 12
type input "1:00 PM"
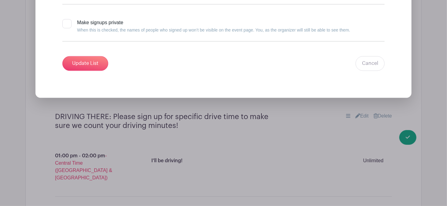
scroll to position [771, 0]
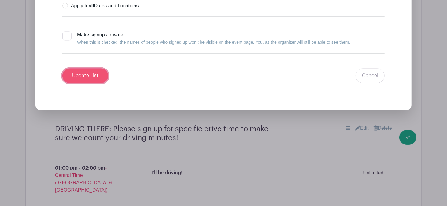
click at [84, 72] on input "Update List" at bounding box center [85, 75] width 46 height 15
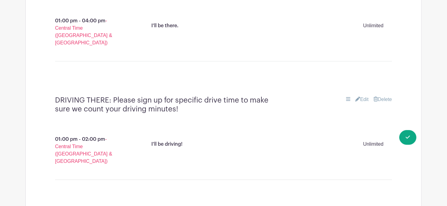
scroll to position [457, 0]
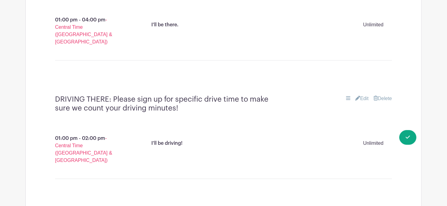
click at [363, 95] on link "Edit" at bounding box center [361, 98] width 13 height 7
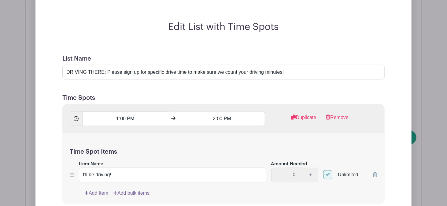
scroll to position [557, 0]
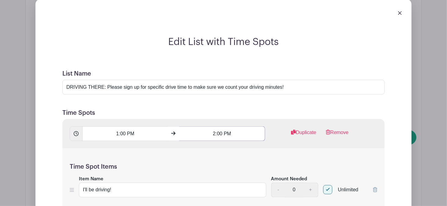
click at [214, 126] on input "2:00 PM" at bounding box center [222, 133] width 86 height 15
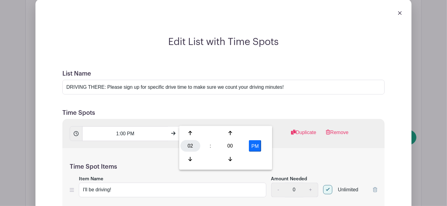
click at [190, 144] on div "02" at bounding box center [190, 146] width 20 height 12
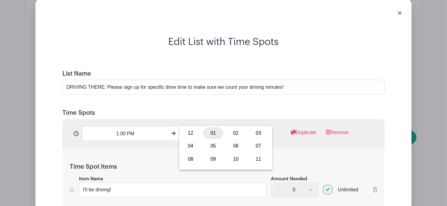
click at [212, 130] on div "01" at bounding box center [213, 133] width 20 height 12
type input "1:00 PM"
click at [115, 126] on input "1:00 PM" at bounding box center [125, 133] width 86 height 15
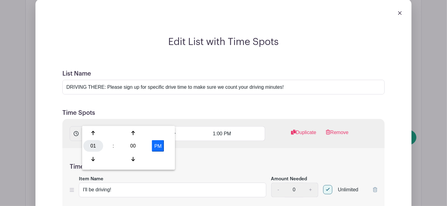
click at [100, 147] on div "01" at bounding box center [93, 146] width 20 height 12
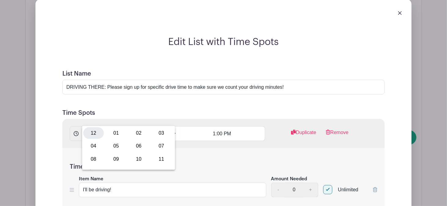
click at [95, 132] on div "12" at bounding box center [93, 133] width 20 height 12
type input "12:00 PM"
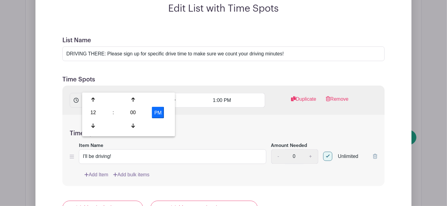
scroll to position [813, 0]
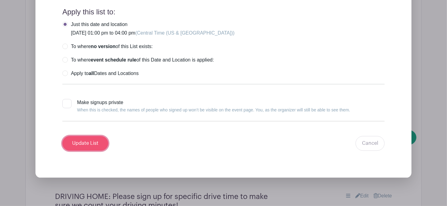
click at [82, 136] on input "Update List" at bounding box center [85, 143] width 46 height 15
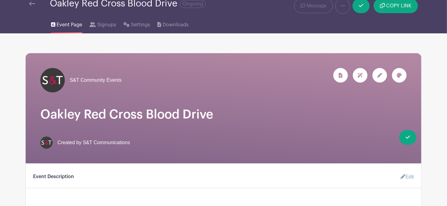
scroll to position [0, 0]
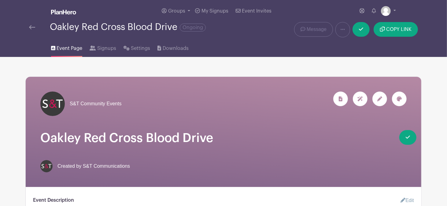
click at [30, 29] on img at bounding box center [32, 27] width 6 height 4
